Goal: Transaction & Acquisition: Register for event/course

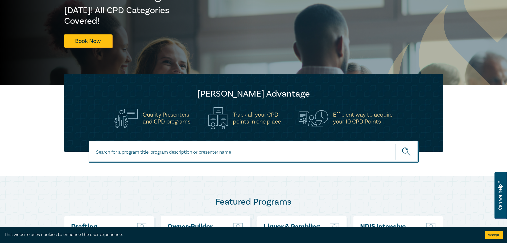
scroll to position [106, 0]
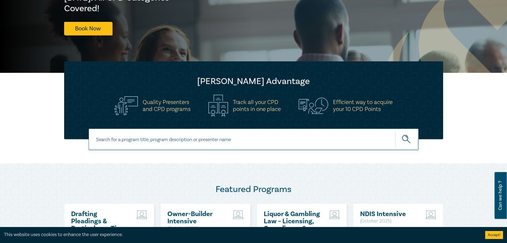
click at [165, 140] on input at bounding box center [254, 139] width 330 height 22
type input "trust and estate"
click at [395, 131] on button "submit" at bounding box center [406, 139] width 23 height 16
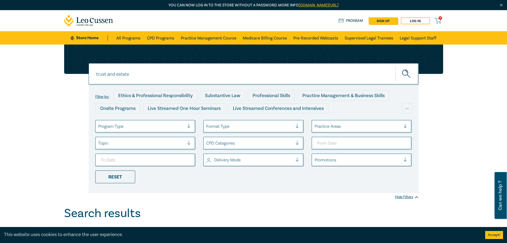
click at [46, 117] on div "trust and estate trust and estate Filter by: Ethics & Professional Responsibili…" at bounding box center [253, 125] width 507 height 162
click at [403, 70] on icon "submit" at bounding box center [406, 73] width 9 height 9
click at [227, 179] on ul "Program Type Format Type Practice Areas Topic CPD Categories Delivery Mode Prom…" at bounding box center [253, 151] width 325 height 63
click at [138, 71] on input "trust and estate" at bounding box center [254, 74] width 330 height 22
click at [395, 66] on button "submit" at bounding box center [406, 74] width 23 height 16
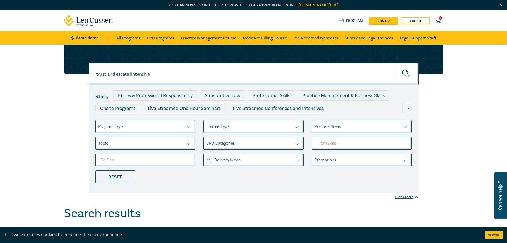
click at [140, 72] on input "trust and estate iintensive" at bounding box center [254, 74] width 330 height 22
click at [132, 73] on input "trust and estate iintensive" at bounding box center [254, 74] width 330 height 22
type input "trusts & estate intensive"
click at [395, 66] on button "submit" at bounding box center [406, 74] width 23 height 16
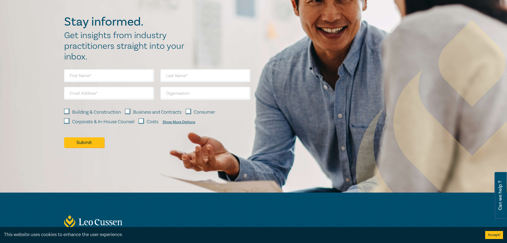
scroll to position [253, 0]
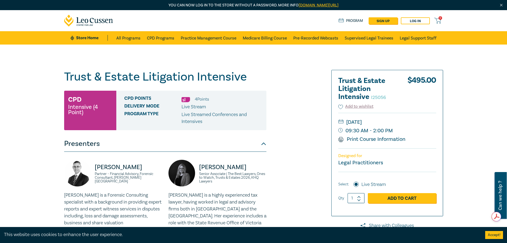
click at [308, 98] on div "Trust & Estate Litigation Intensive I25056 CPD Intensive (4 Point) CPD Points 4…" at bounding box center [189, 216] width 257 height 292
click at [401, 196] on link "Add to Cart" at bounding box center [402, 198] width 68 height 10
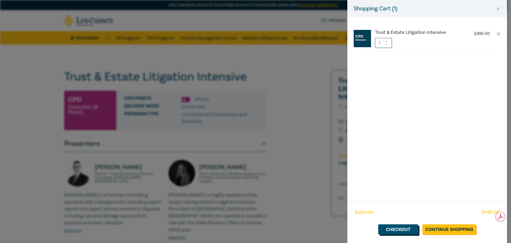
click at [403, 229] on link "Checkout" at bounding box center [398, 229] width 40 height 10
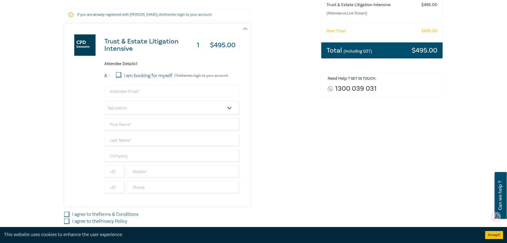
scroll to position [106, 0]
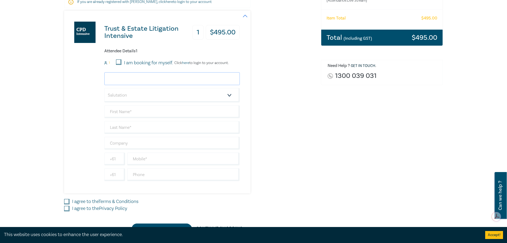
click at [134, 80] on input "email" at bounding box center [172, 78] width 136 height 13
click at [137, 77] on input "email" at bounding box center [172, 78] width 136 height 13
paste input "[EMAIL_ADDRESS][DOMAIN_NAME]"
type input "[EMAIL_ADDRESS][DOMAIN_NAME]"
click at [123, 109] on input "text" at bounding box center [172, 111] width 136 height 13
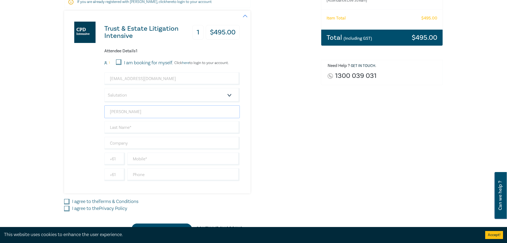
type input "[PERSON_NAME]"
type input "[PERSON_NAME] [PERSON_NAME]"
type input "[GEOGRAPHIC_DATA]"
click at [121, 173] on input "[GEOGRAPHIC_DATA]" at bounding box center [114, 174] width 21 height 13
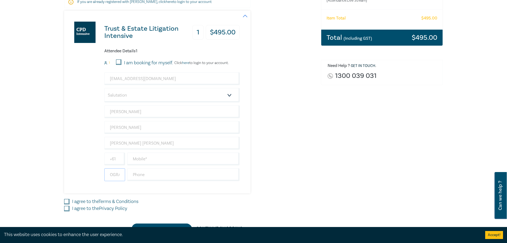
scroll to position [0, 0]
drag, startPoint x: 122, startPoint y: 174, endPoint x: 63, endPoint y: 160, distance: 61.7
click at [65, 165] on div "Trust & Estate Litigation Intensive 1 $ 495.00 Attendee Details 1 1 I am bookin…" at bounding box center [152, 102] width 176 height 182
click at [142, 156] on input "text" at bounding box center [183, 158] width 113 height 13
drag, startPoint x: 151, startPoint y: 158, endPoint x: 167, endPoint y: 156, distance: 16.1
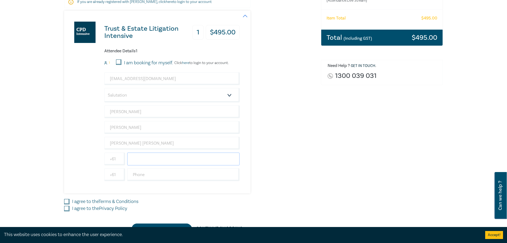
click at [151, 158] on input "text" at bounding box center [183, 158] width 113 height 13
click at [152, 161] on input "text" at bounding box center [183, 158] width 113 height 13
paste input "0401263347"
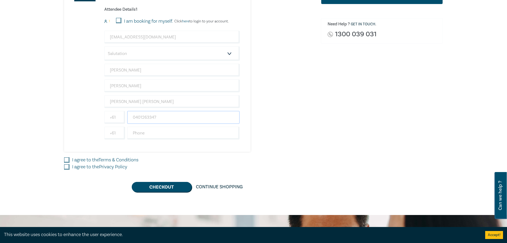
scroll to position [160, 0]
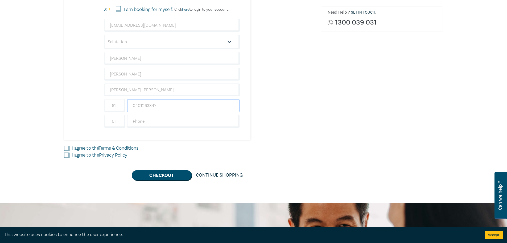
click at [134, 106] on input "0401263347" at bounding box center [183, 105] width 113 height 13
type input "0401263347"
click at [71, 149] on div "I agree to the Terms & Conditions" at bounding box center [189, 148] width 251 height 7
click at [63, 147] on div "Delivery Option Event Attendance If you are already registered with [PERSON_NAM…" at bounding box center [189, 44] width 257 height 272
click at [67, 149] on input "I agree to the Terms & Conditions" at bounding box center [66, 147] width 5 height 5
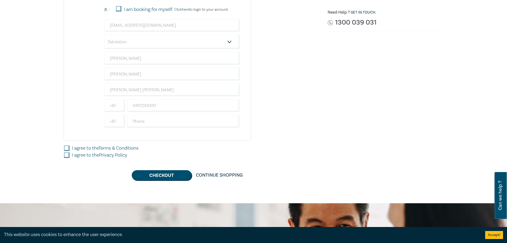
checkbox input "true"
click at [66, 157] on input "I agree to the Privacy Policy" at bounding box center [66, 154] width 5 height 5
checkbox input "true"
click at [137, 173] on button "Checkout" at bounding box center [162, 175] width 60 height 10
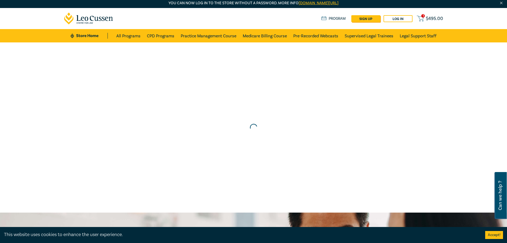
scroll to position [0, 0]
